Goal: Information Seeking & Learning: Learn about a topic

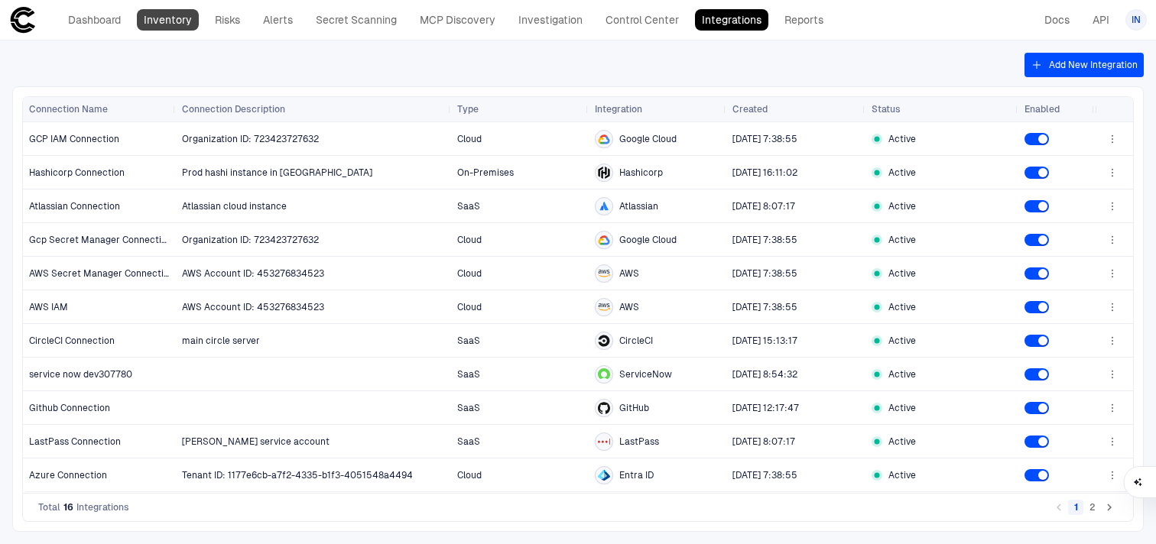
click at [181, 22] on link "Inventory" at bounding box center [168, 19] width 62 height 21
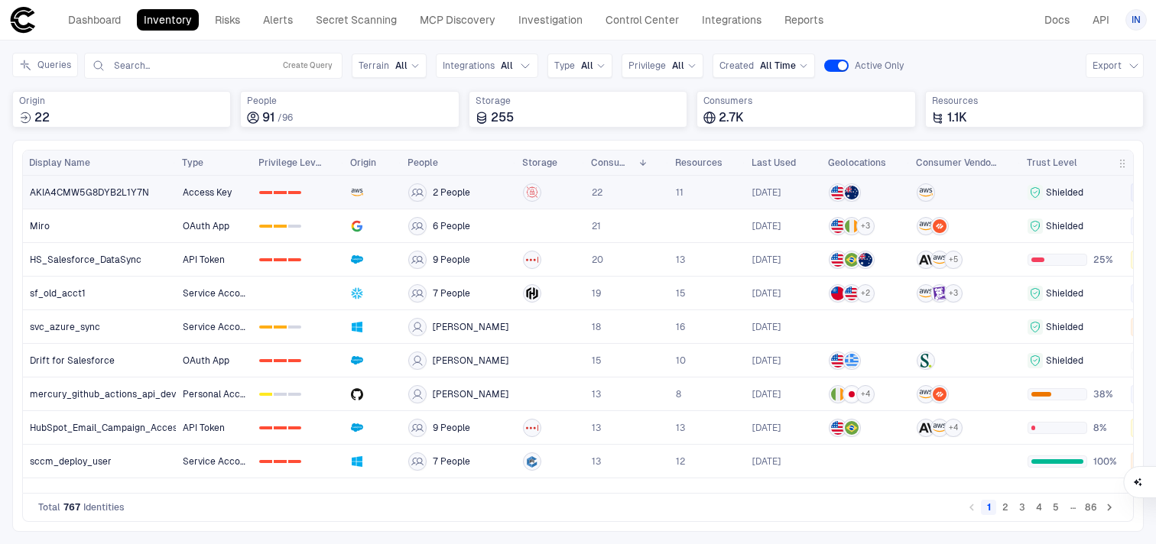
click at [233, 201] on link "Access Key" at bounding box center [214, 192] width 75 height 31
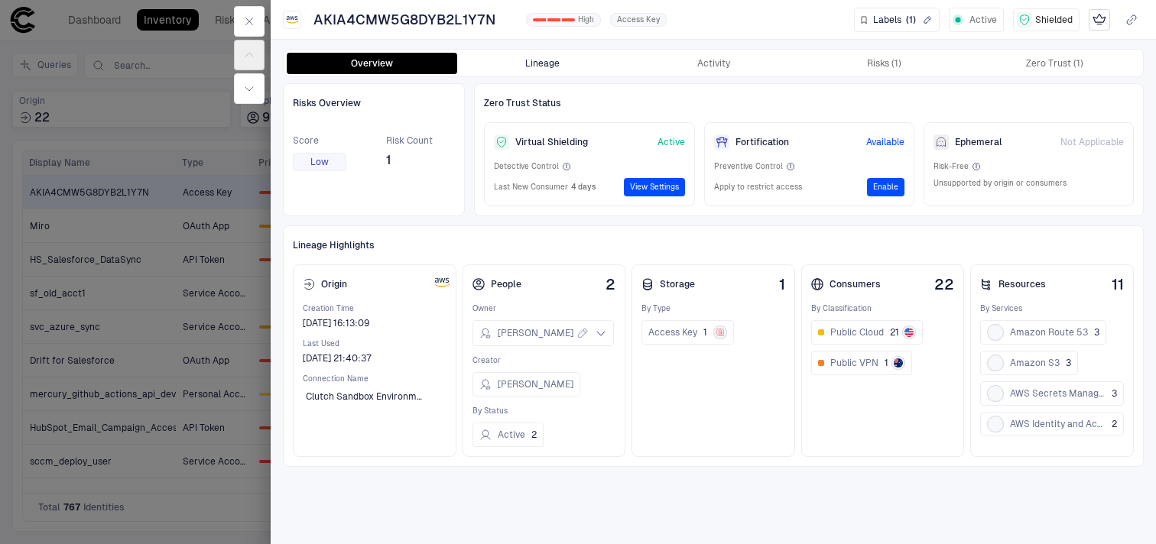
click at [539, 62] on button "Lineage" at bounding box center [542, 63] width 171 height 21
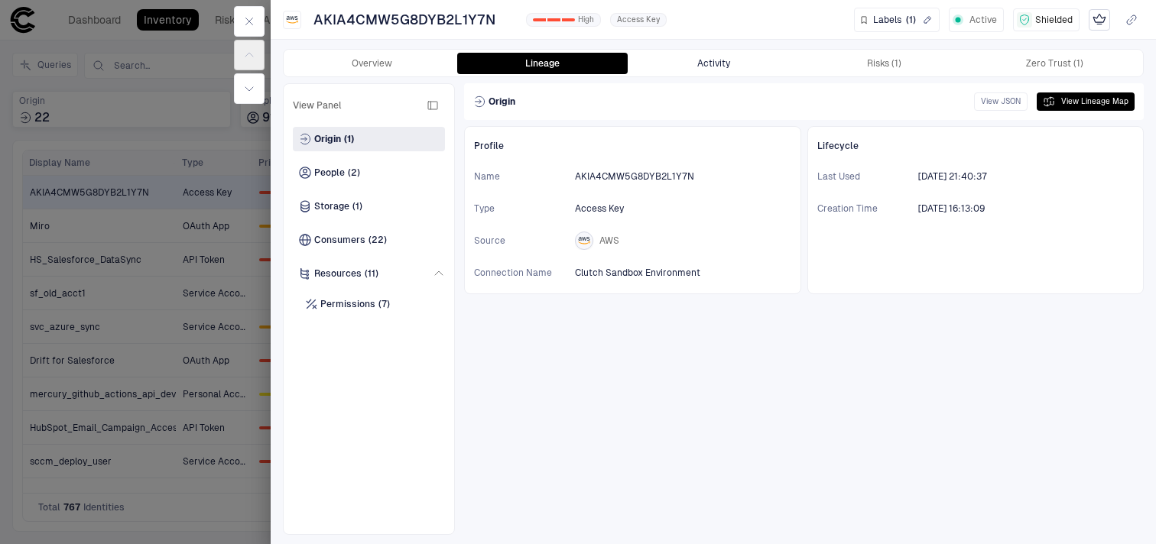
click at [682, 66] on button "Activity" at bounding box center [713, 63] width 171 height 21
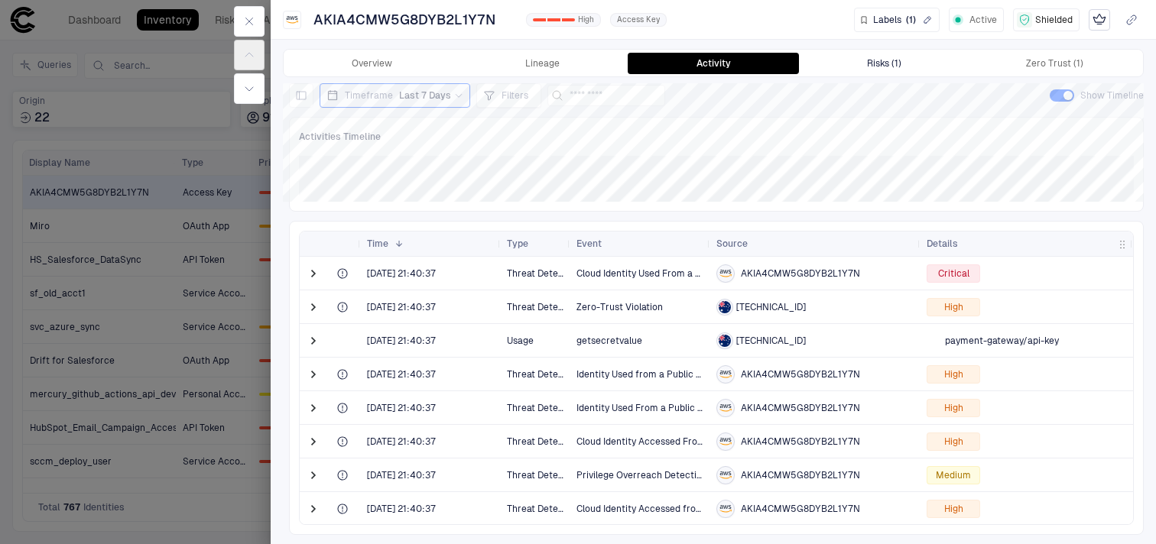
click at [882, 66] on div "Risks (1)" at bounding box center [884, 63] width 34 height 12
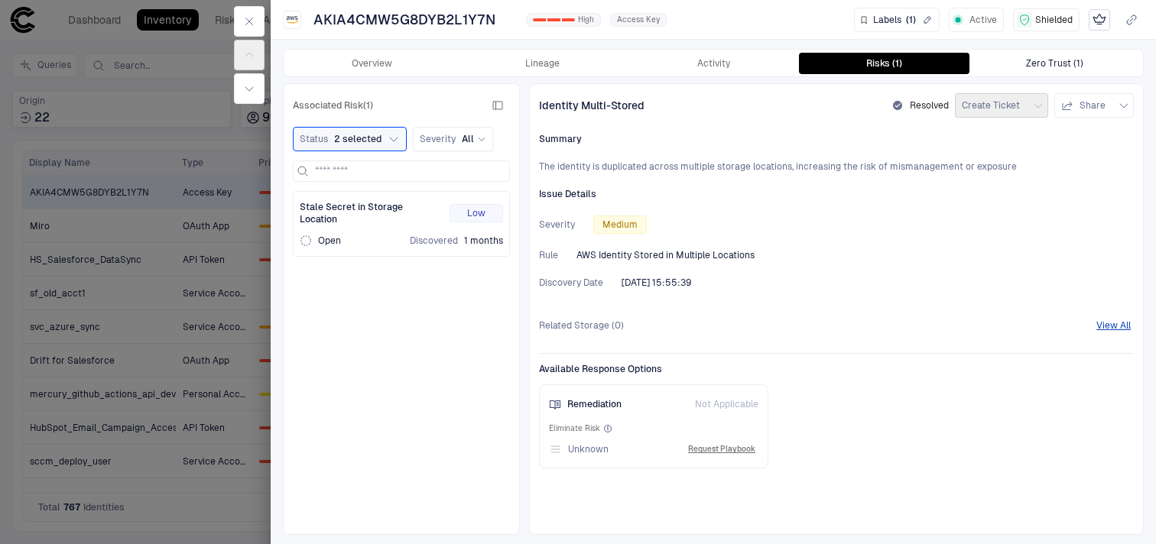
click at [1016, 61] on button "Zero Trust (1)" at bounding box center [1055, 63] width 171 height 21
